Goal: Information Seeking & Learning: Learn about a topic

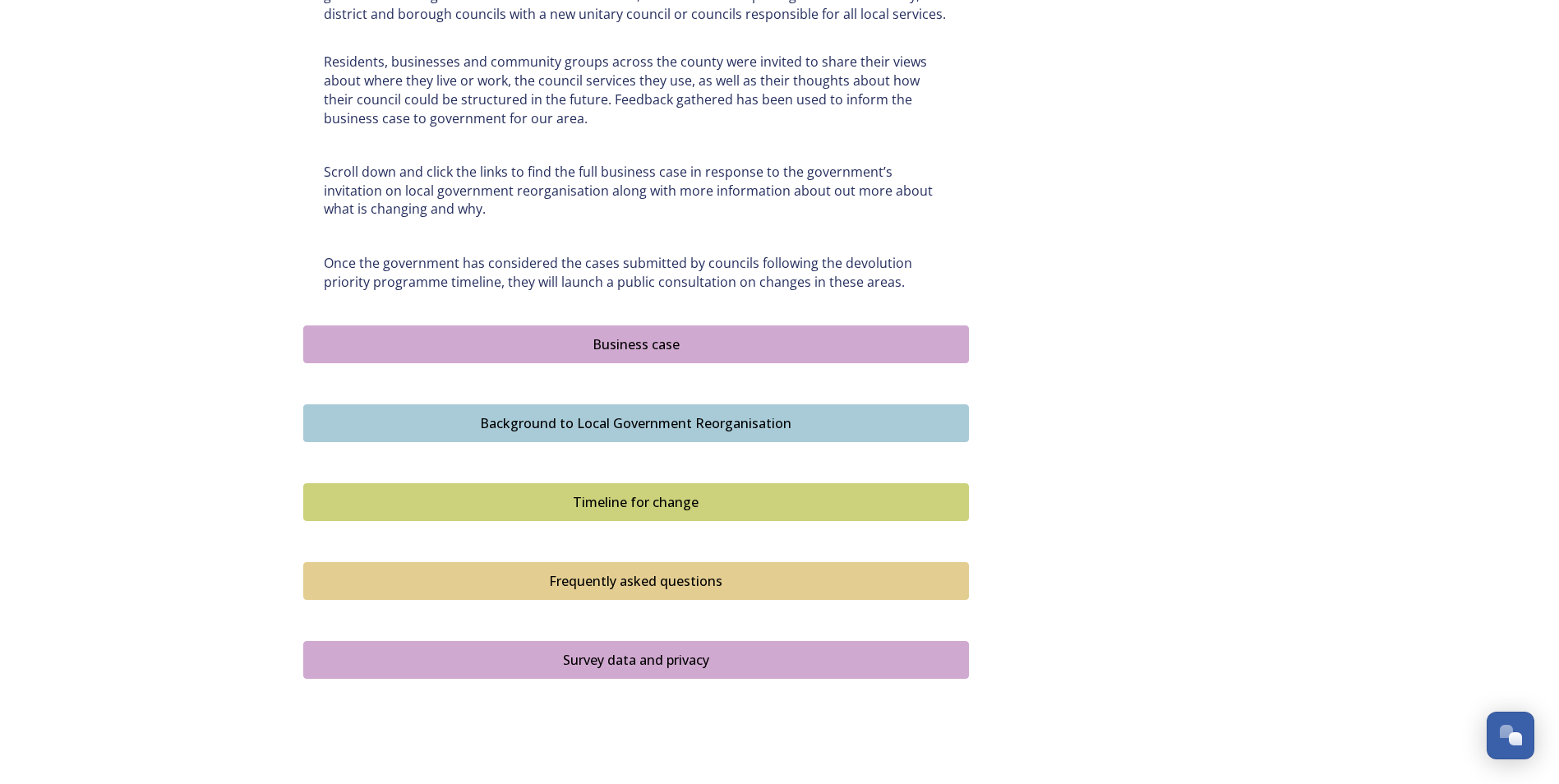
scroll to position [832, 0]
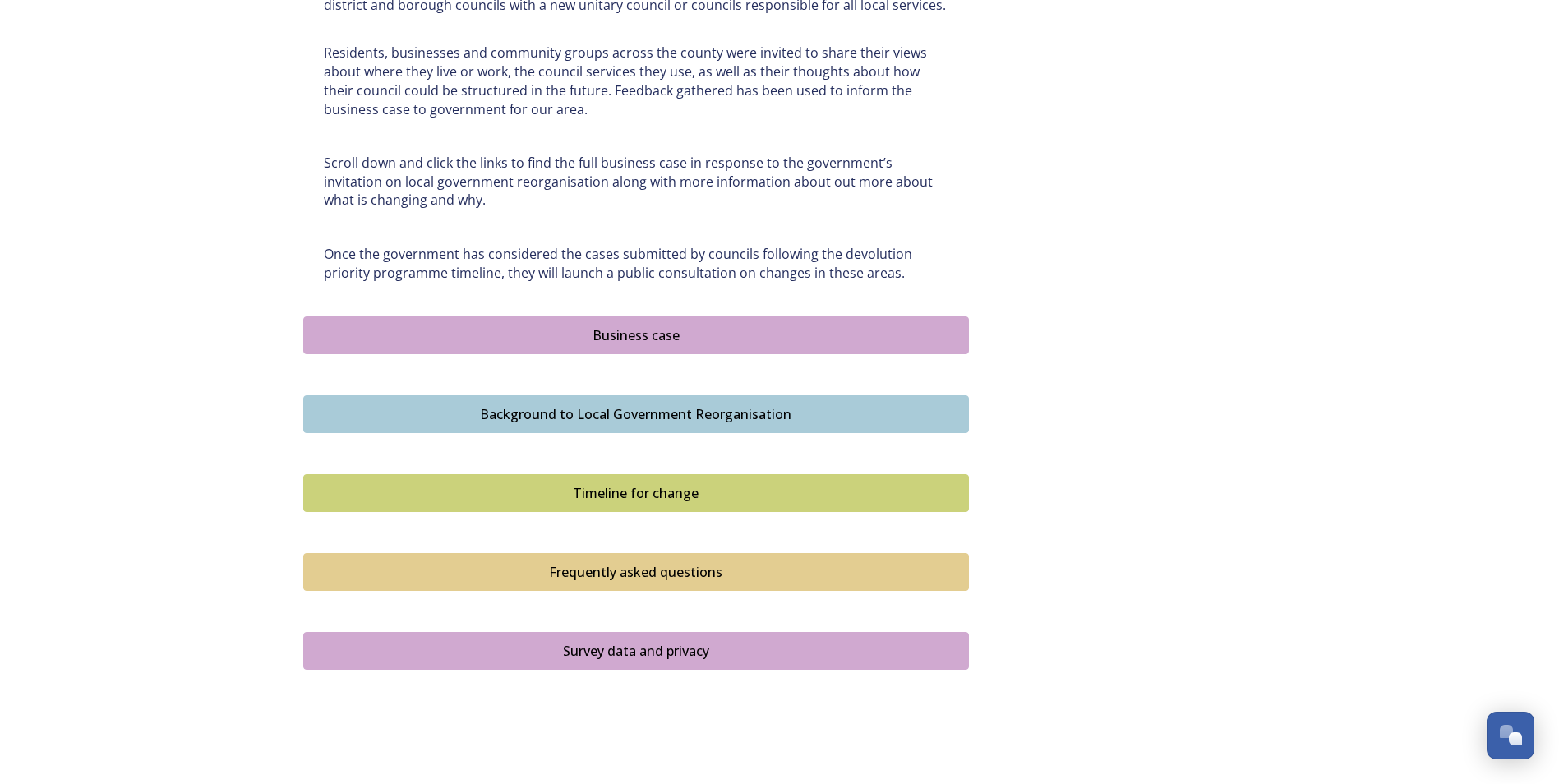
click at [654, 497] on div "Timeline for change" at bounding box center [636, 492] width 647 height 20
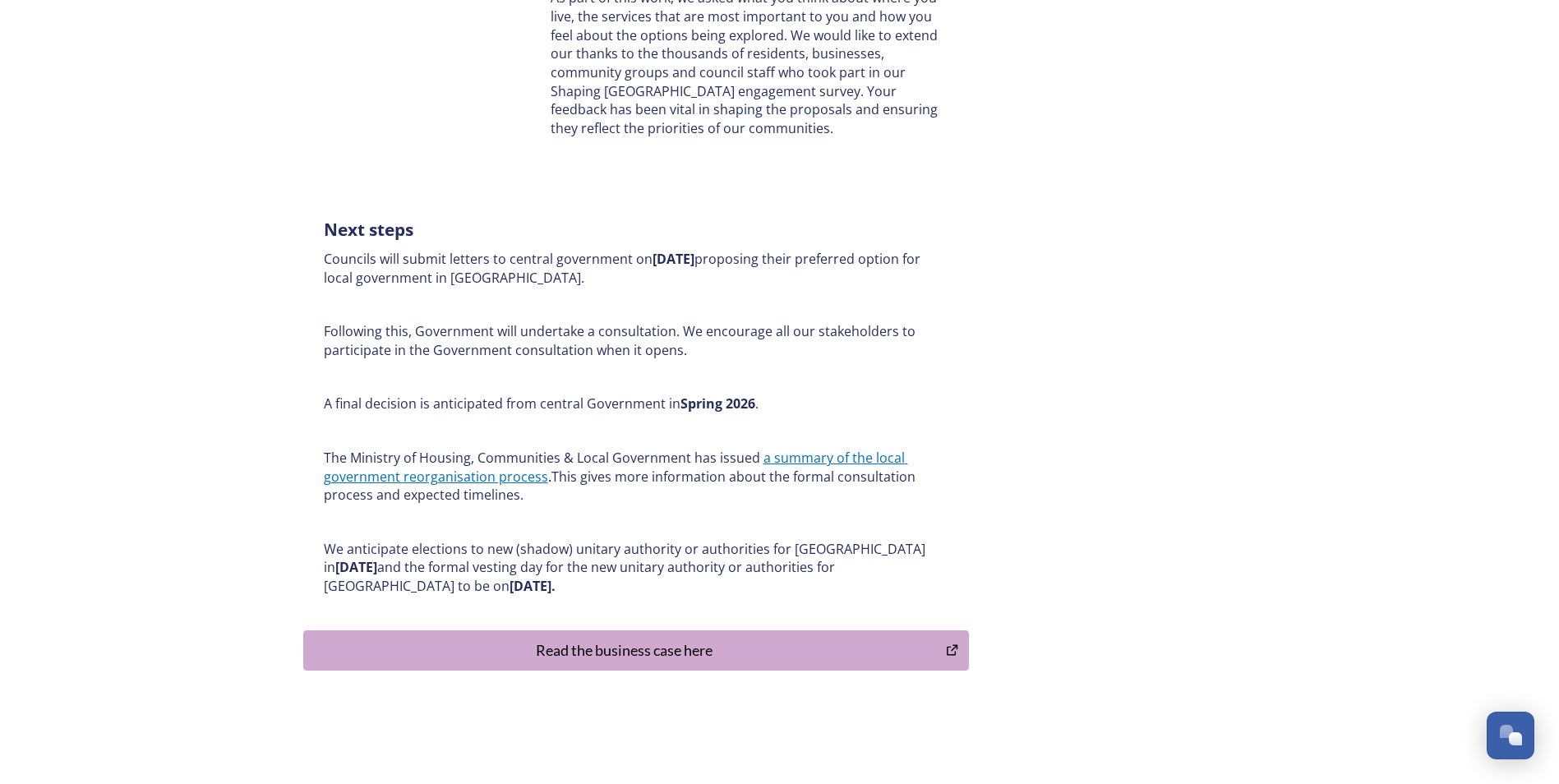
scroll to position [610, 0]
click at [919, 657] on div "Read the business case here" at bounding box center [625, 649] width 626 height 22
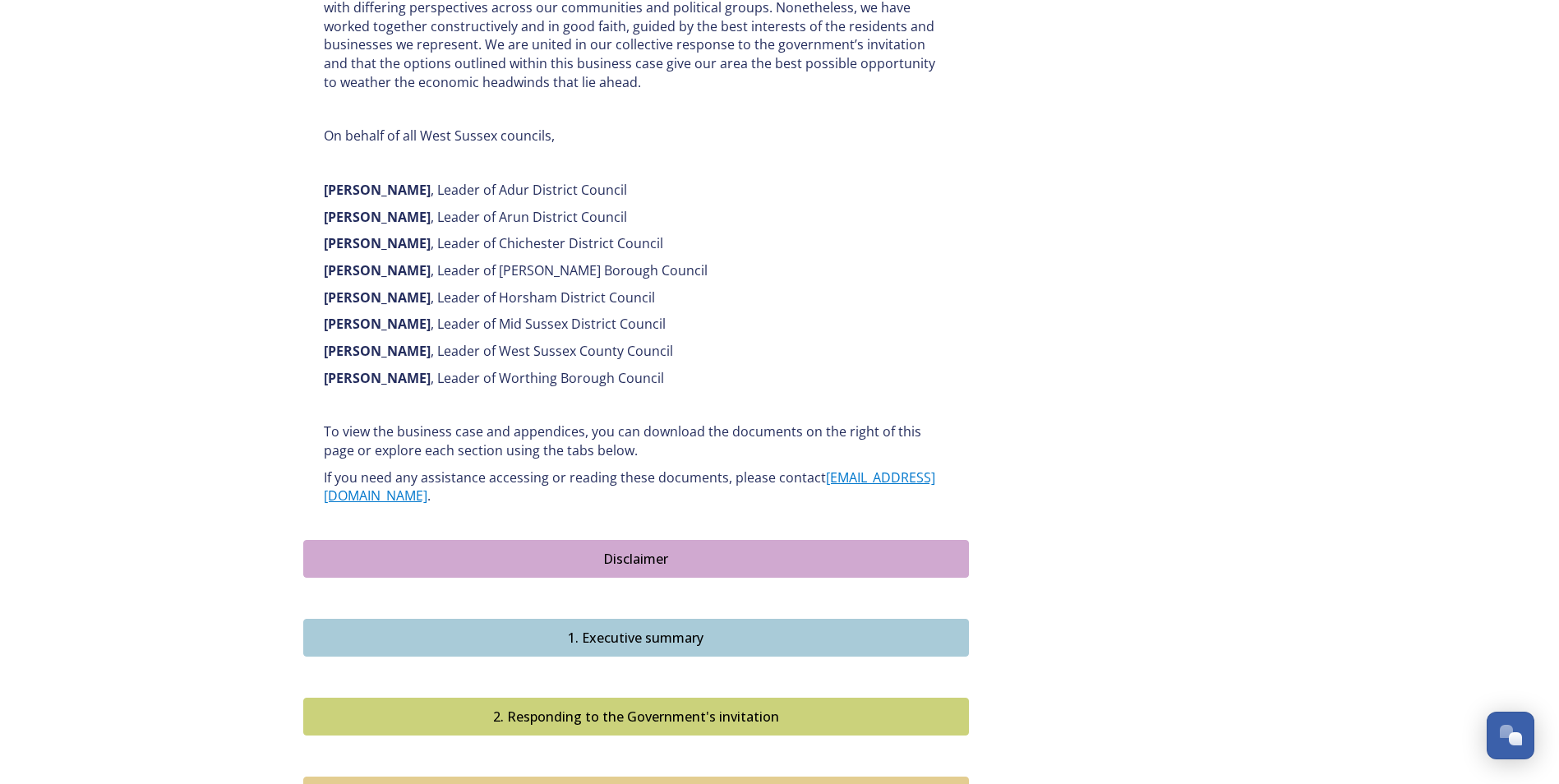
scroll to position [1081, 0]
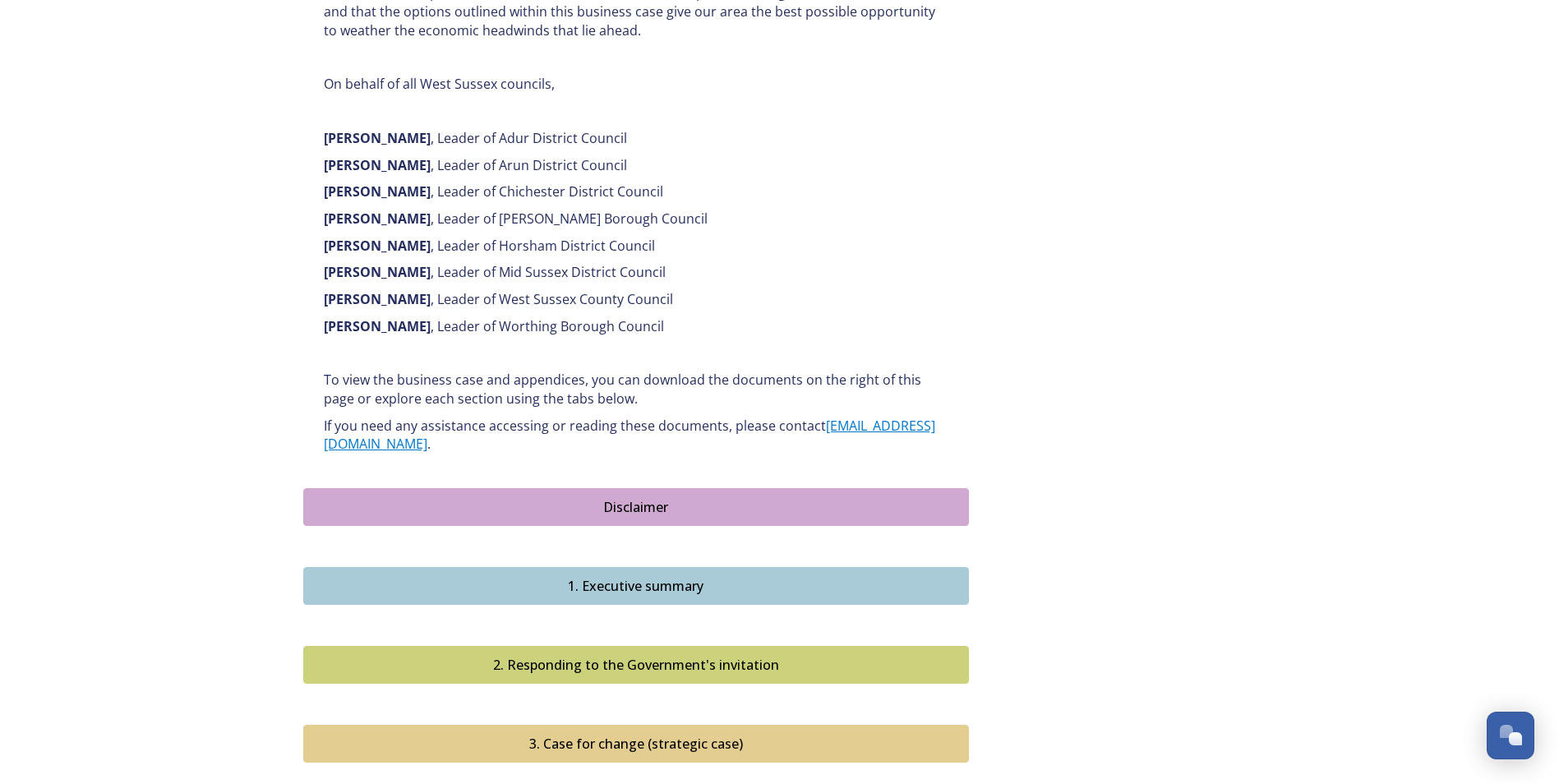
click at [849, 576] on div "1. Executive summary" at bounding box center [636, 585] width 647 height 20
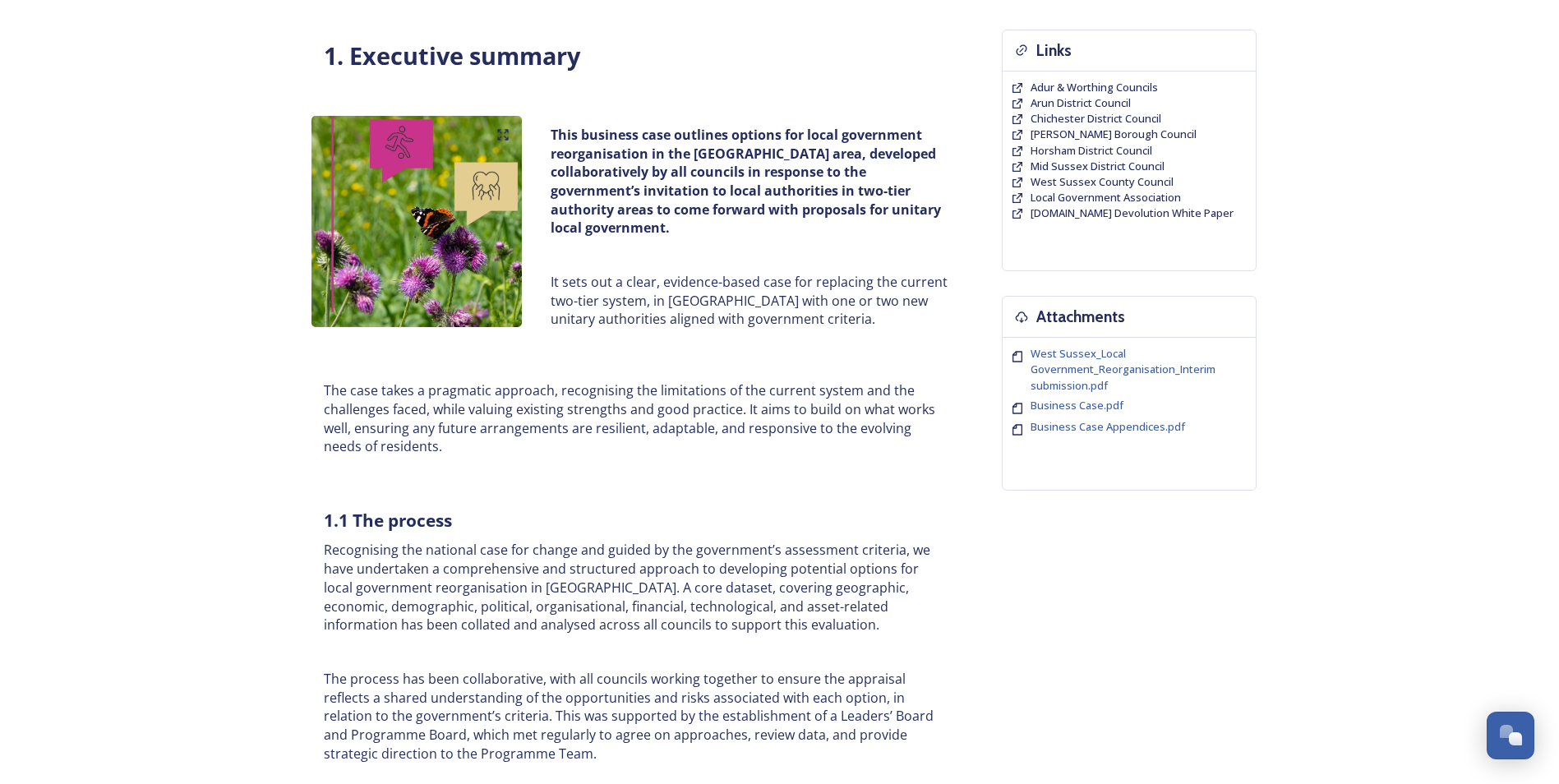
scroll to position [65, 0]
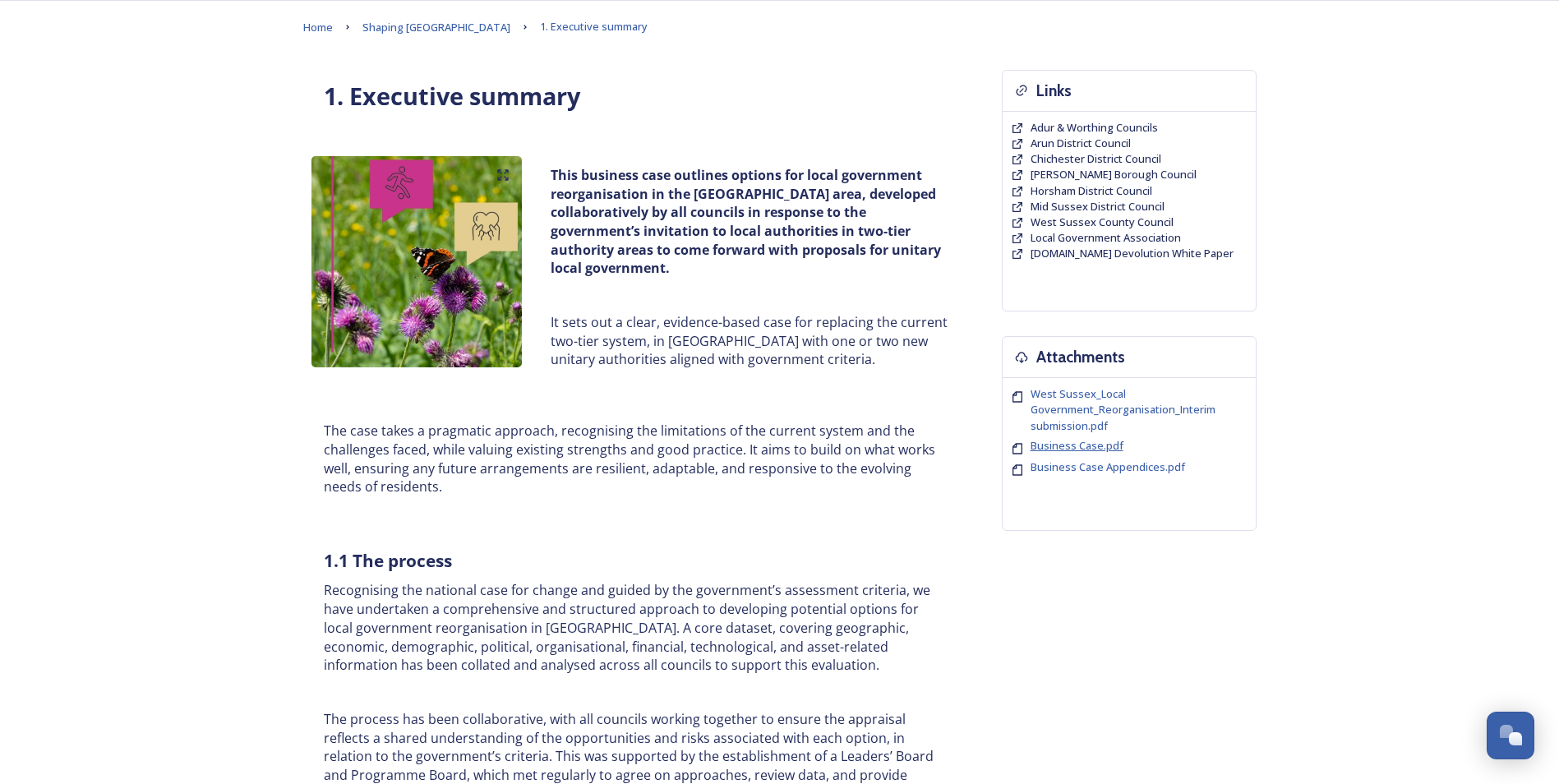
click at [1064, 448] on span "Business Case.pdf" at bounding box center [1077, 445] width 93 height 15
click at [1066, 209] on span "Mid Sussex District Council" at bounding box center [1098, 206] width 134 height 15
click at [1091, 190] on span "Horsham District Council" at bounding box center [1091, 190] width 121 height 15
